Goal: Obtain resource: Download file/media

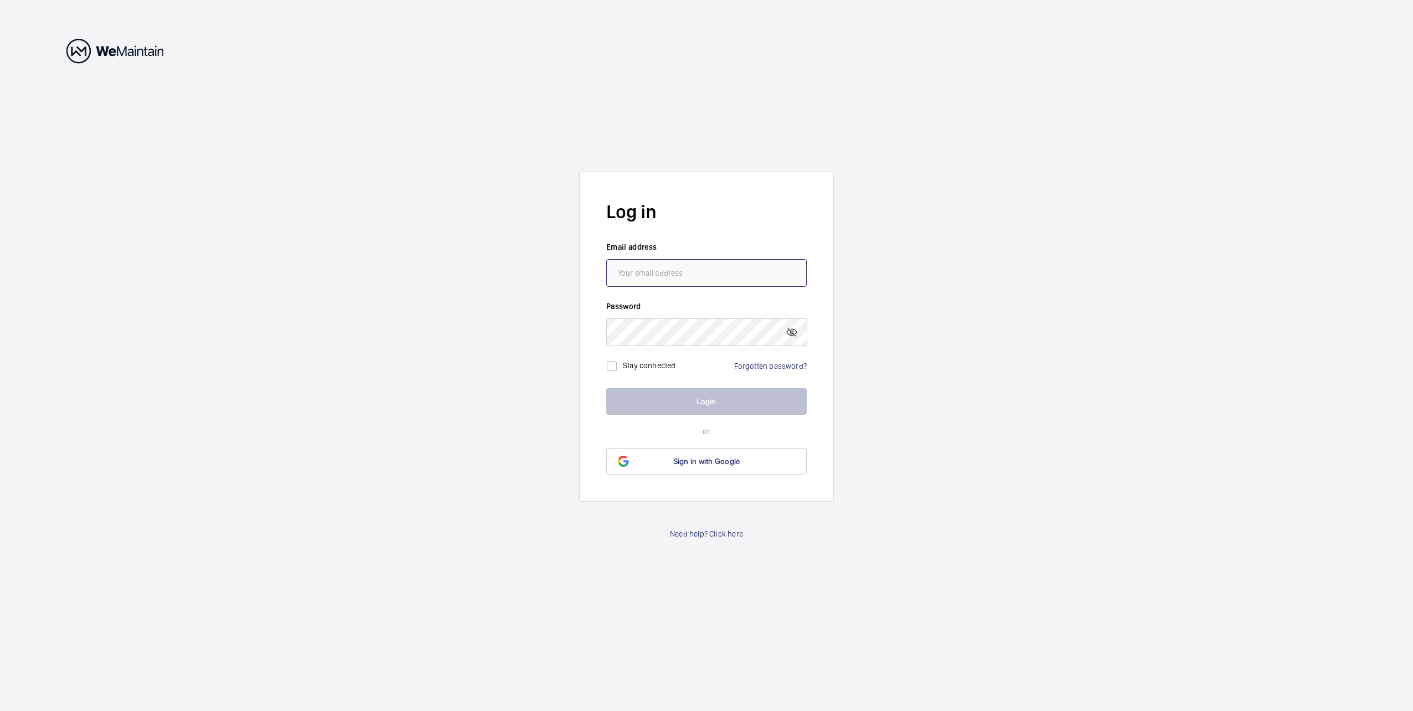
click at [649, 278] on input "email" at bounding box center [706, 273] width 200 height 28
type input "[EMAIL_ADDRESS][DOMAIN_NAME]"
drag, startPoint x: 699, startPoint y: 271, endPoint x: 605, endPoint y: 274, distance: 94.2
click at [605, 274] on form "Log in Email address [EMAIL_ADDRESS][DOMAIN_NAME] Password Stay connected Forgo…" at bounding box center [706, 337] width 255 height 330
click at [693, 265] on input "[EMAIL_ADDRESS][DOMAIN_NAME]" at bounding box center [706, 273] width 200 height 28
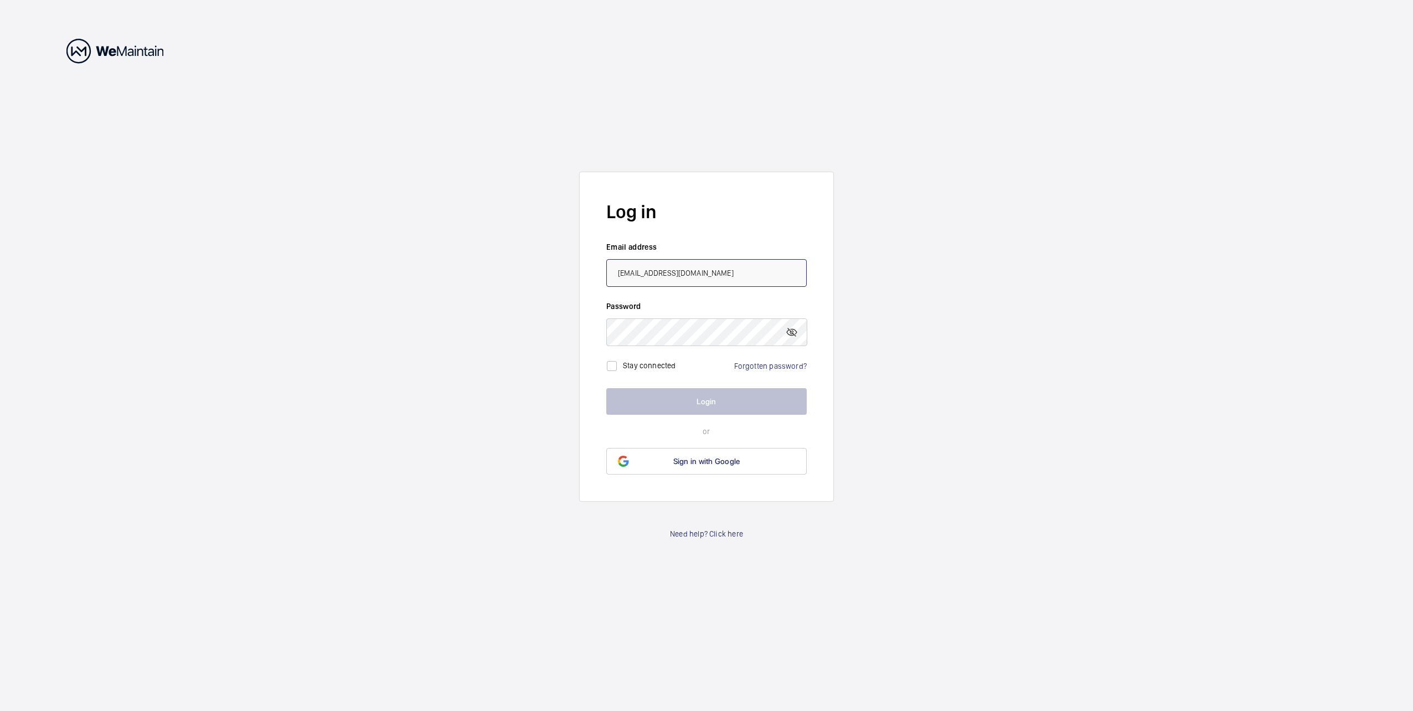
drag, startPoint x: 645, startPoint y: 274, endPoint x: 601, endPoint y: 275, distance: 43.2
click at [605, 274] on form "Log in Email address [EMAIL_ADDRESS][DOMAIN_NAME] Password Stay connected Forgo…" at bounding box center [706, 337] width 255 height 330
click at [645, 269] on input "email" at bounding box center [706, 273] width 200 height 28
type input "[EMAIL_ADDRESS][DOMAIN_NAME]"
click at [613, 366] on input "checkbox" at bounding box center [612, 366] width 22 height 22
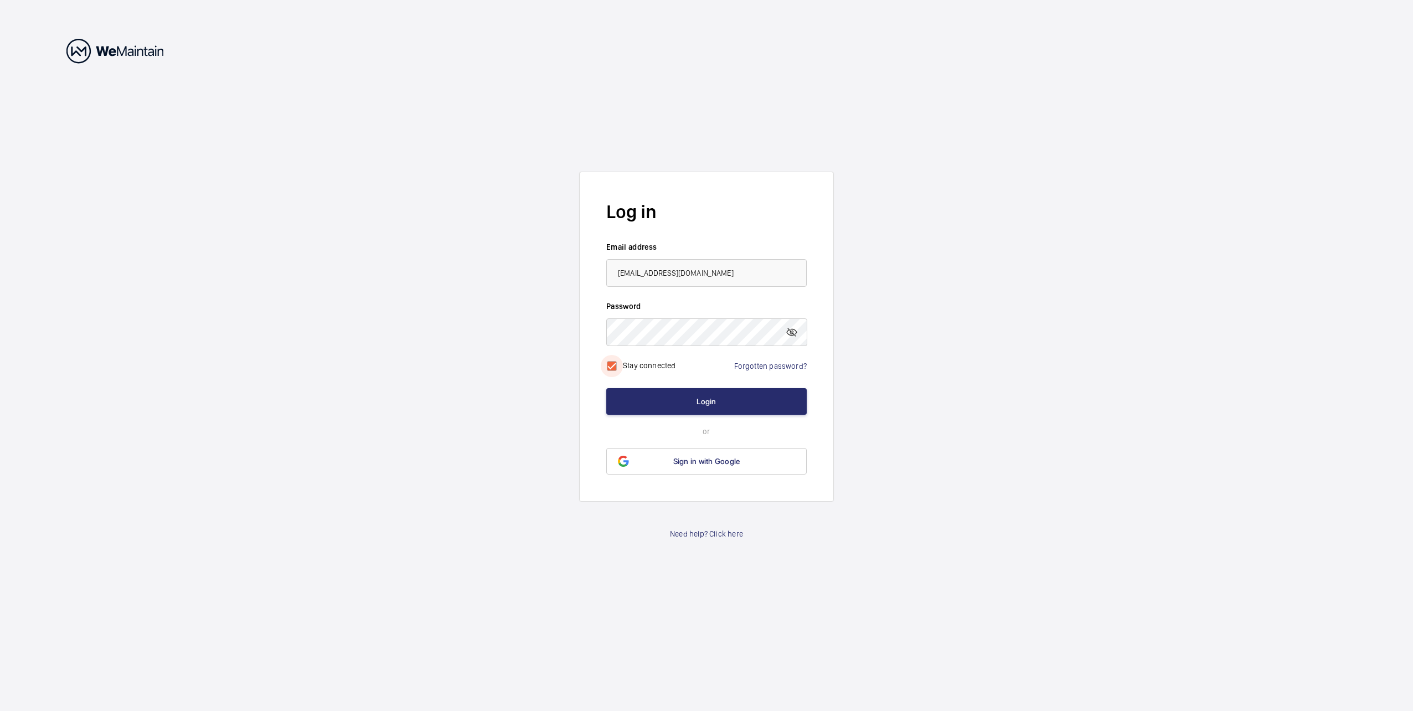
checkbox input "true"
click at [790, 332] on mat-icon at bounding box center [791, 332] width 13 height 13
click at [683, 399] on button "Login" at bounding box center [706, 401] width 200 height 27
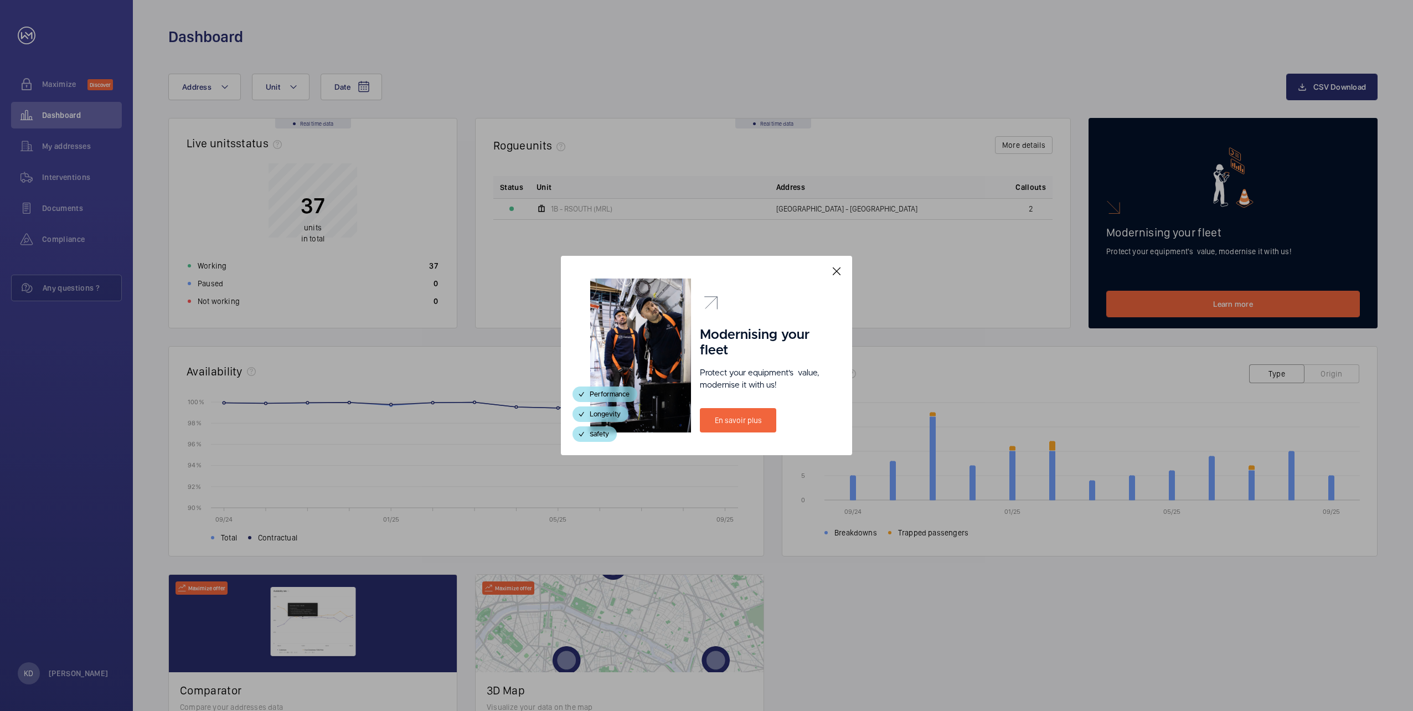
click at [834, 270] on mat-icon at bounding box center [836, 271] width 13 height 13
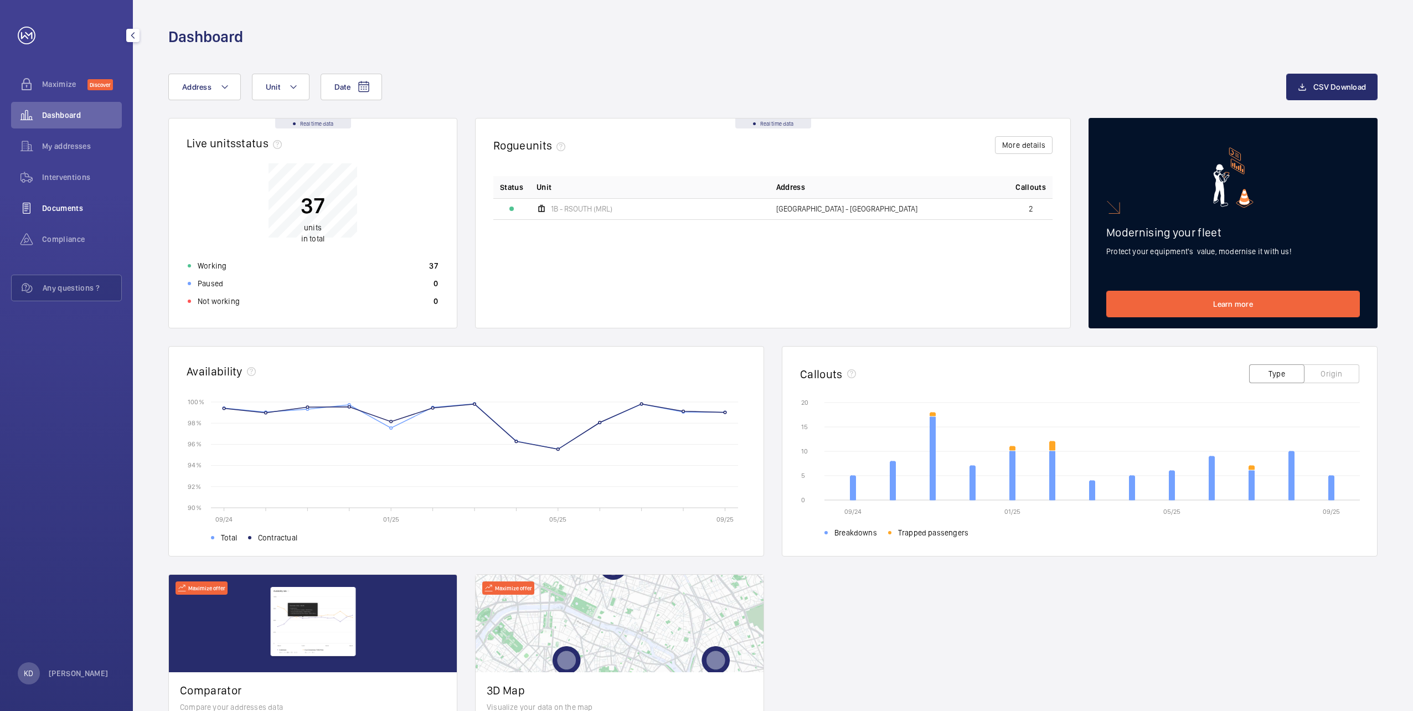
click at [53, 210] on span "Documents" at bounding box center [82, 208] width 80 height 11
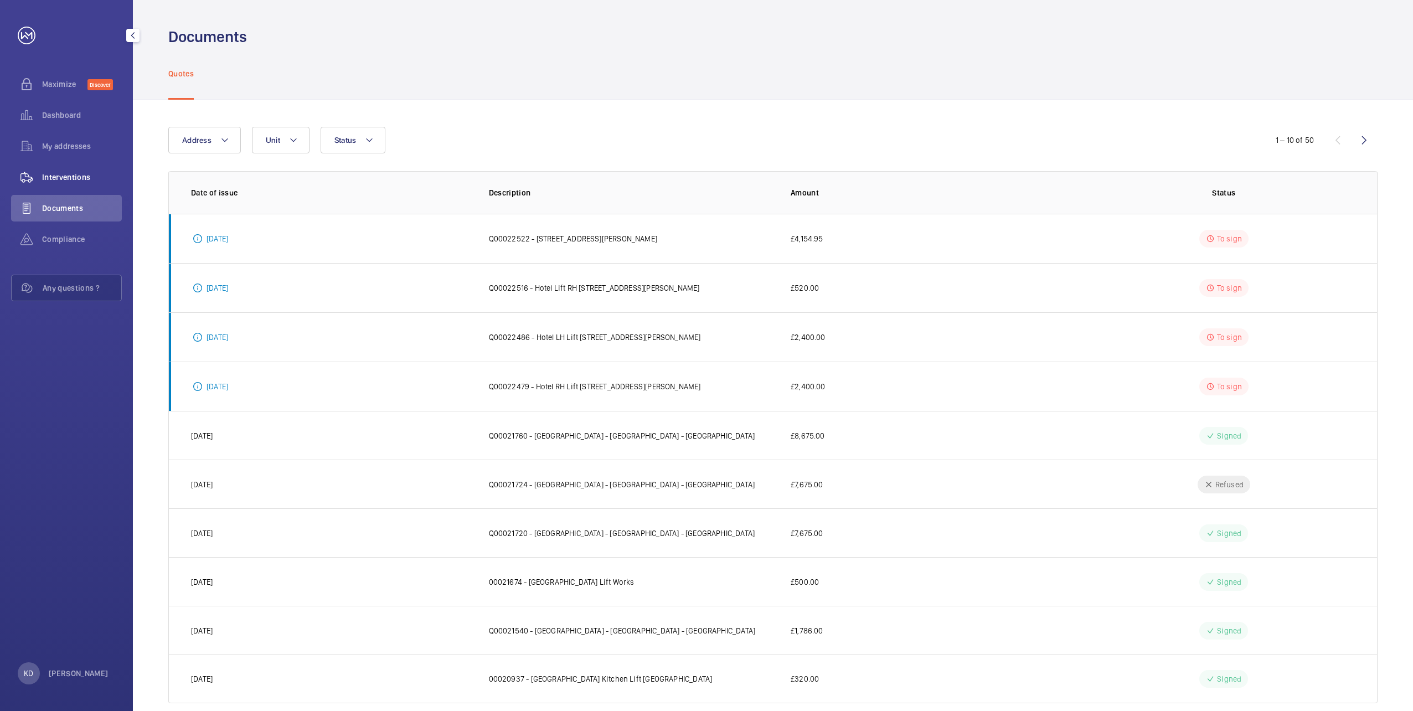
click at [66, 178] on span "Interventions" at bounding box center [82, 177] width 80 height 11
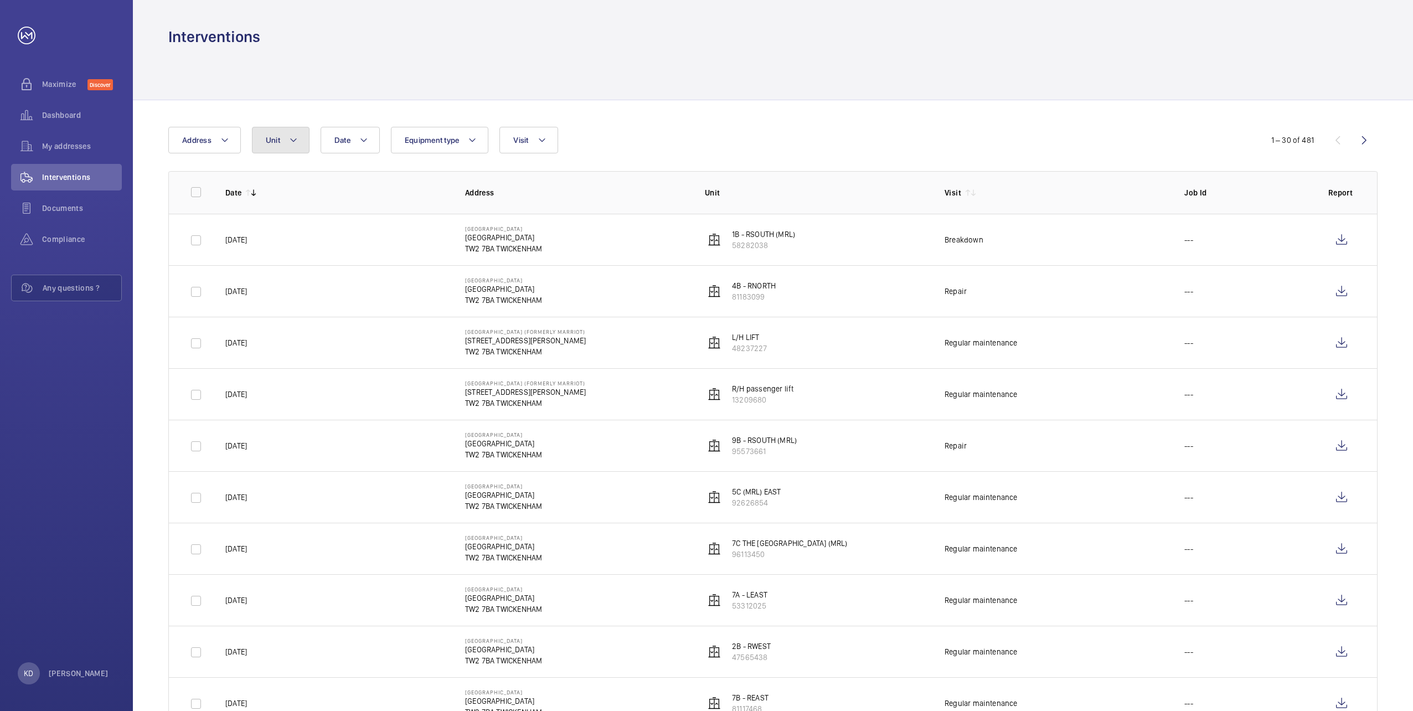
click at [292, 144] on mat-icon at bounding box center [293, 139] width 9 height 13
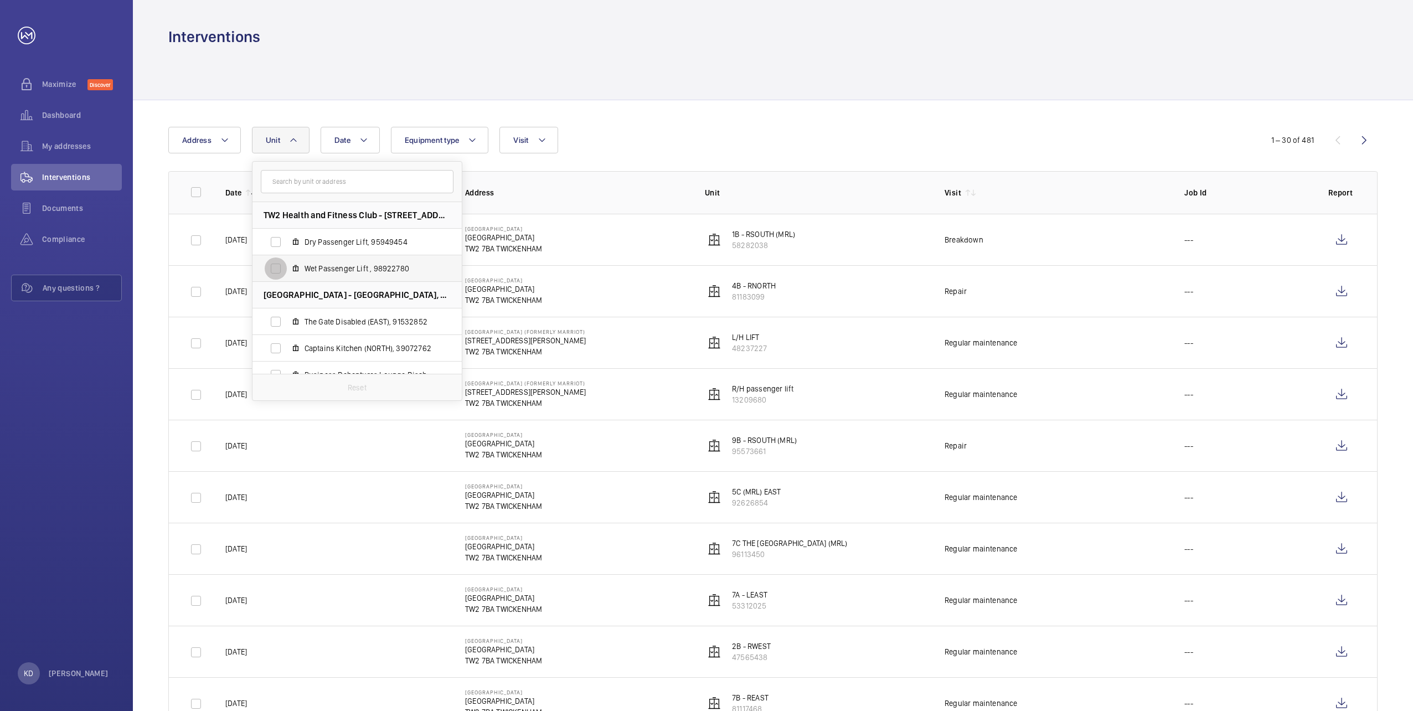
click at [274, 270] on input "Wet Passenger Lift , 98922780" at bounding box center [276, 269] width 22 height 22
checkbox input "true"
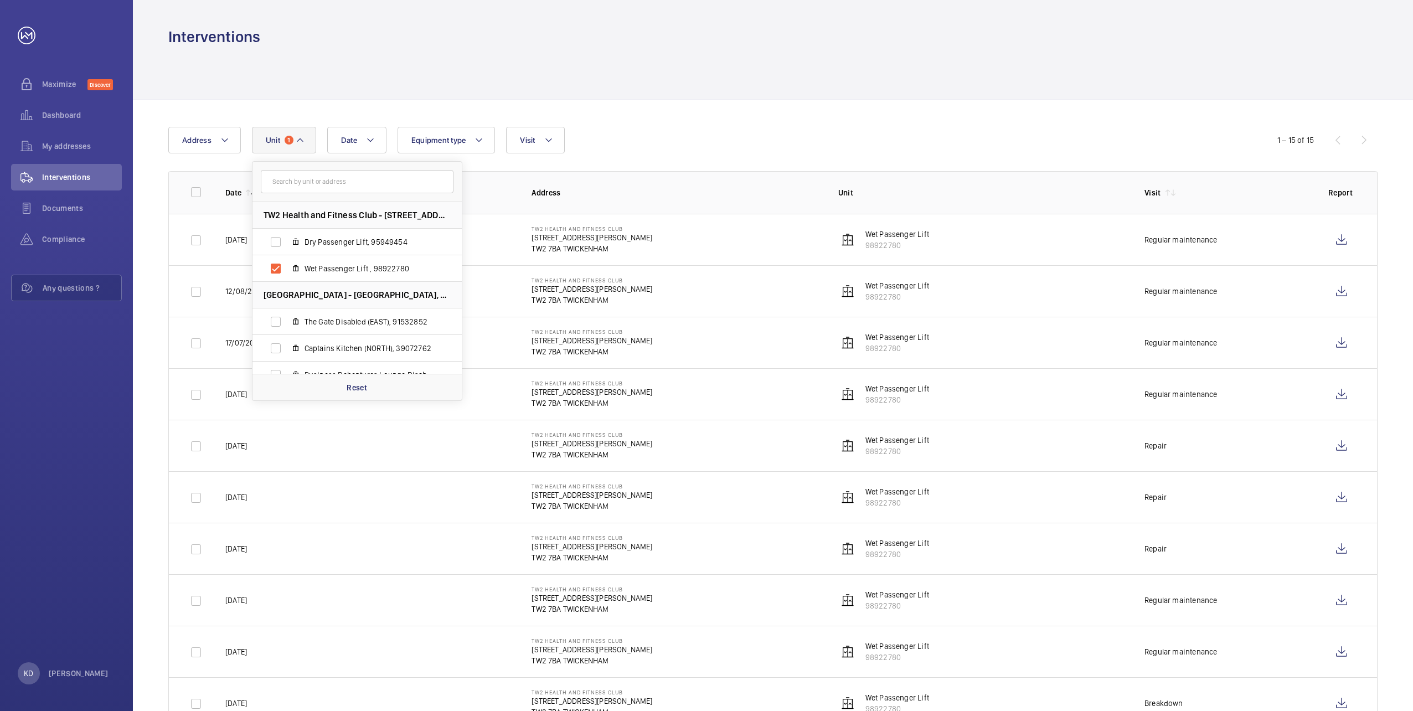
click at [739, 240] on td "TW2 Health and Fitness Club [STREET_ADDRESS][PERSON_NAME]" at bounding box center [667, 240] width 306 height 52
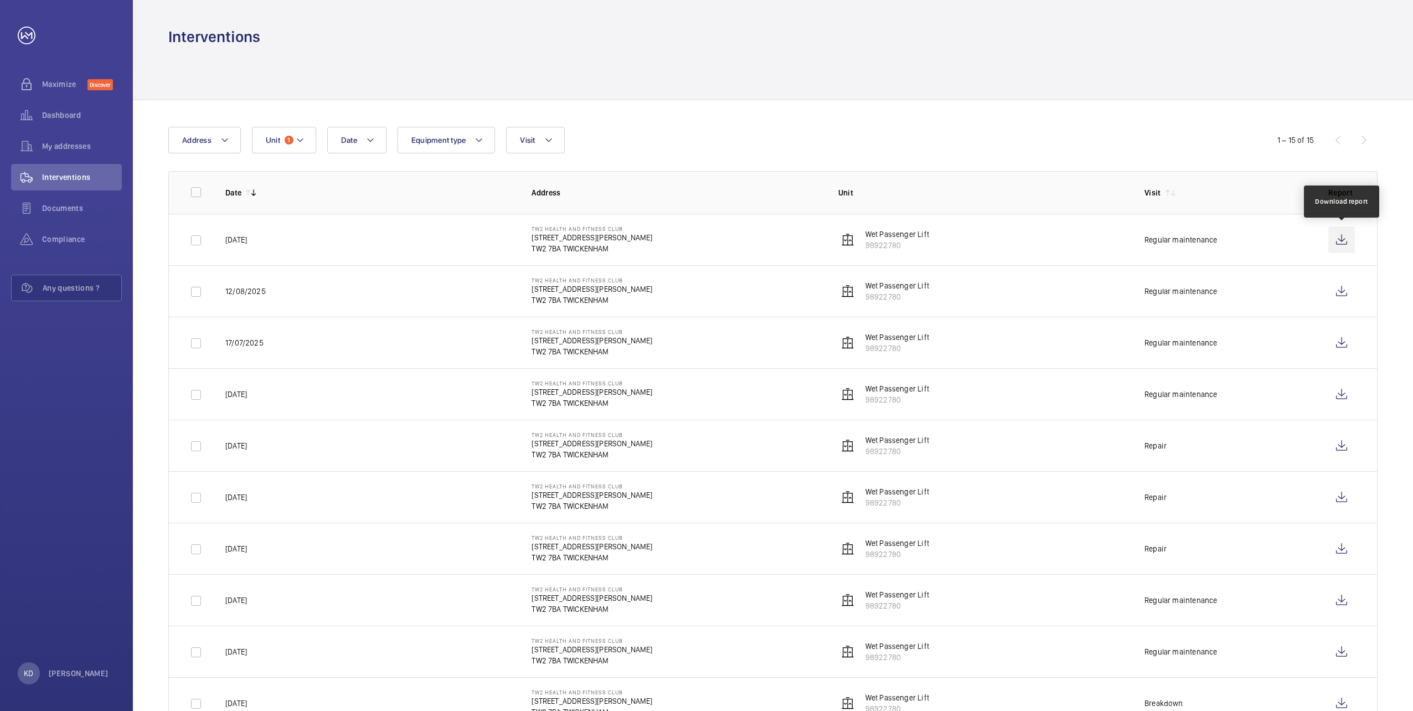
click at [1343, 237] on wm-front-icon-button at bounding box center [1342, 240] width 27 height 27
click at [1341, 291] on wm-front-icon-button at bounding box center [1342, 291] width 27 height 27
